Goal: Book appointment/travel/reservation

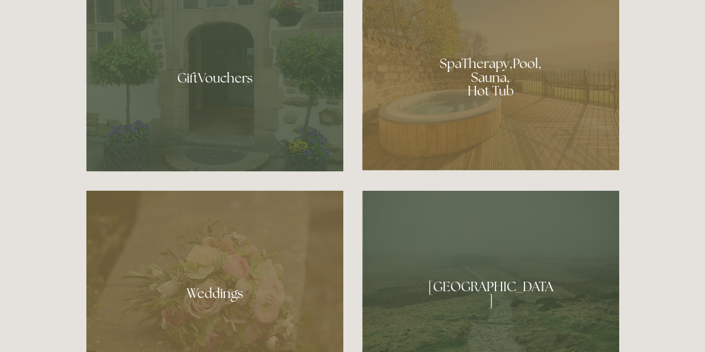
scroll to position [866, 0]
click at [515, 85] on div at bounding box center [490, 72] width 257 height 193
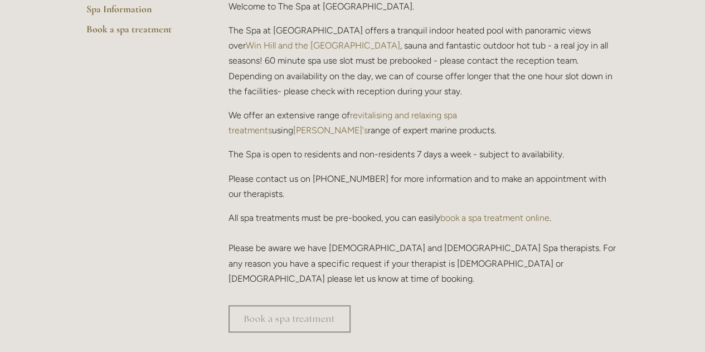
scroll to position [401, 0]
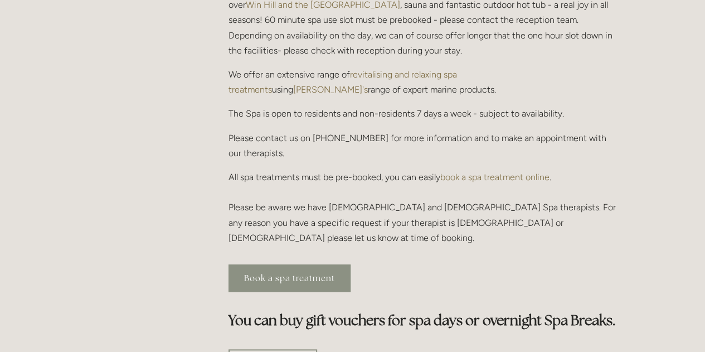
click at [333, 264] on link "Book a spa treatment" at bounding box center [289, 277] width 122 height 27
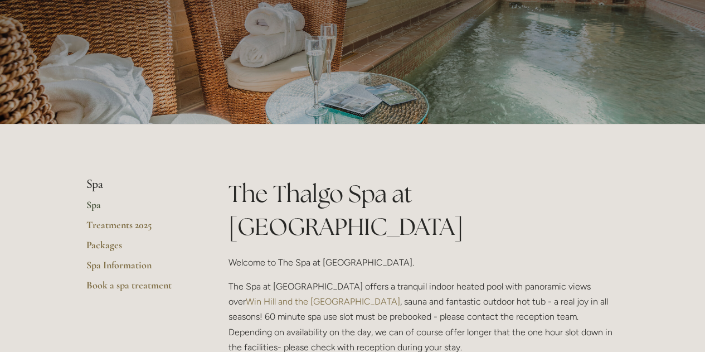
scroll to position [134, 0]
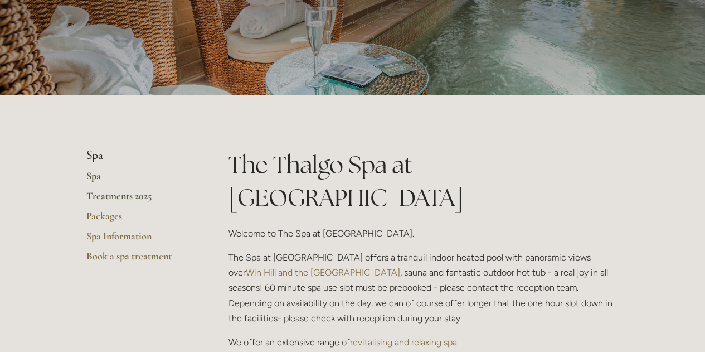
click at [136, 203] on link "Treatments 2025" at bounding box center [139, 199] width 106 height 20
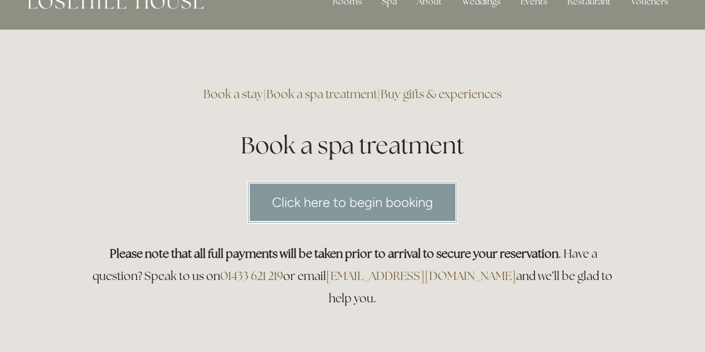
scroll to position [26, 0]
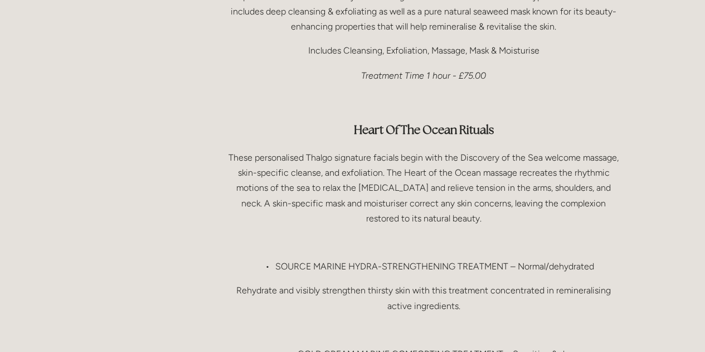
scroll to position [1015, 0]
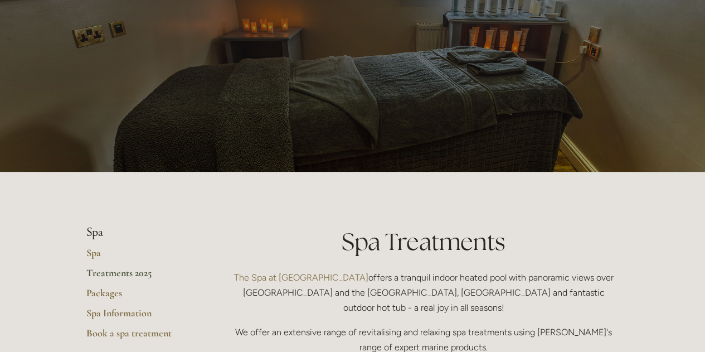
scroll to position [59, 0]
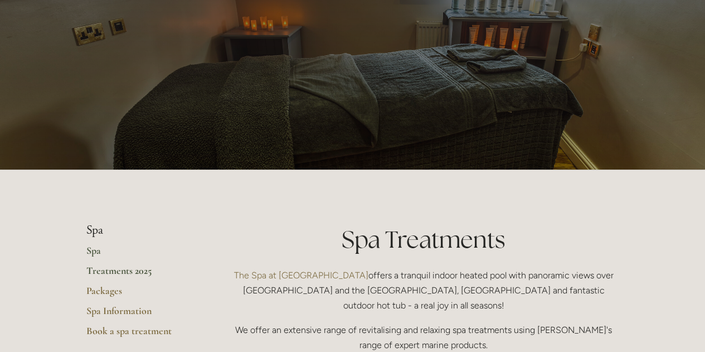
click at [97, 251] on link "Spa" at bounding box center [139, 254] width 106 height 20
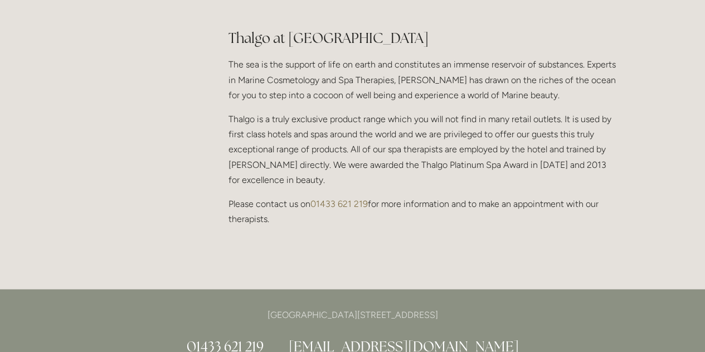
scroll to position [1038, 0]
